Goal: Navigation & Orientation: Find specific page/section

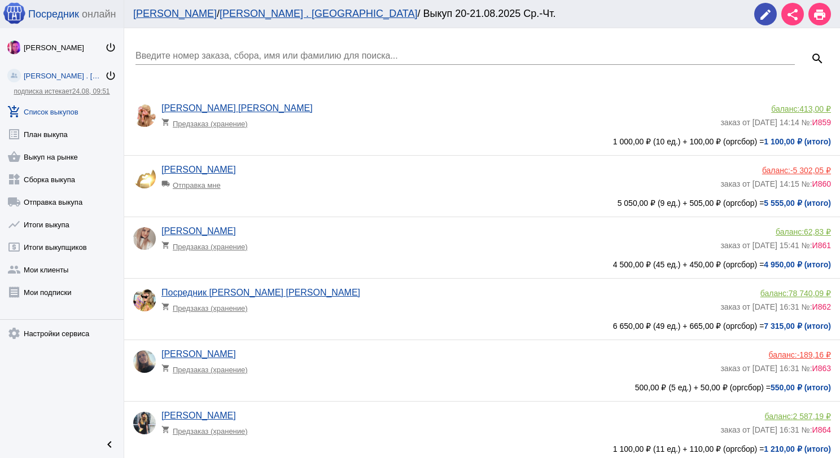
click at [59, 107] on link "add_shopping_cart Список выкупов" at bounding box center [62, 109] width 124 height 23
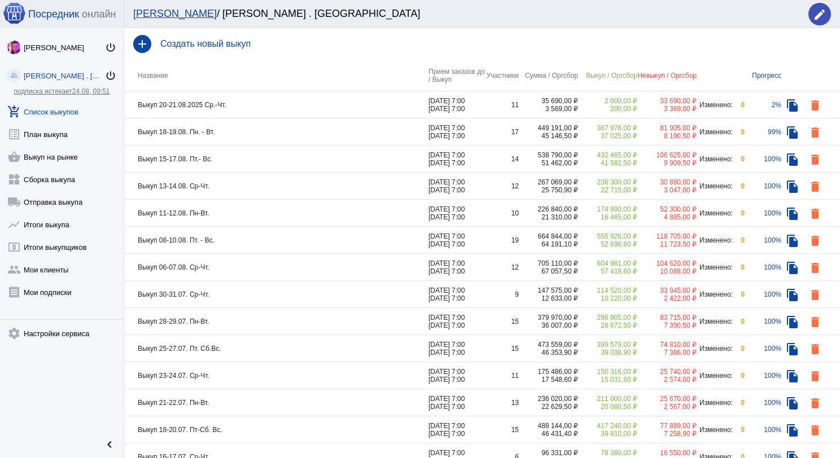
click at [247, 105] on td "Выкуп 20-21.08.2025 Ср.-Чт." at bounding box center [276, 104] width 304 height 27
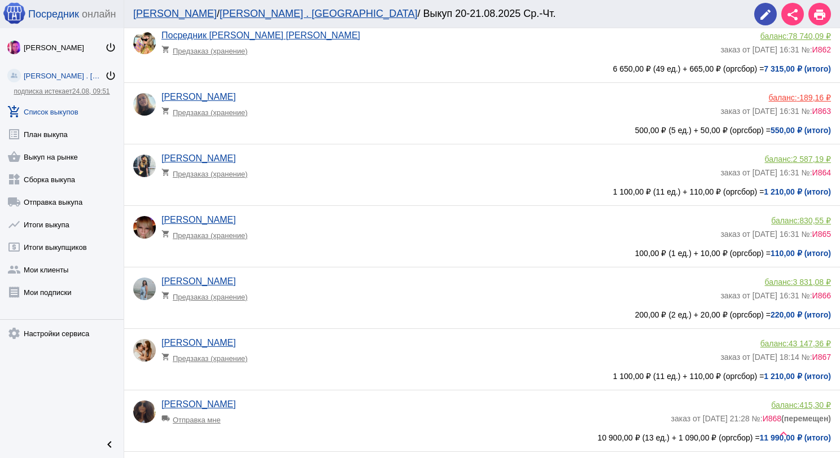
scroll to position [282, 0]
